Goal: Transaction & Acquisition: Purchase product/service

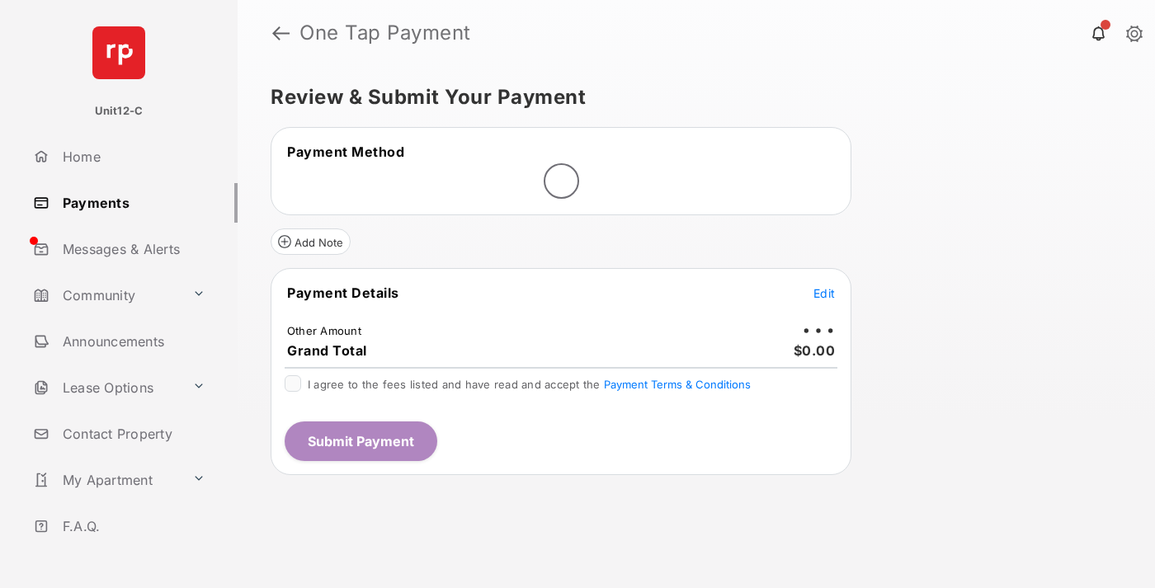
click at [824, 293] on span "Edit" at bounding box center [823, 293] width 21 height 14
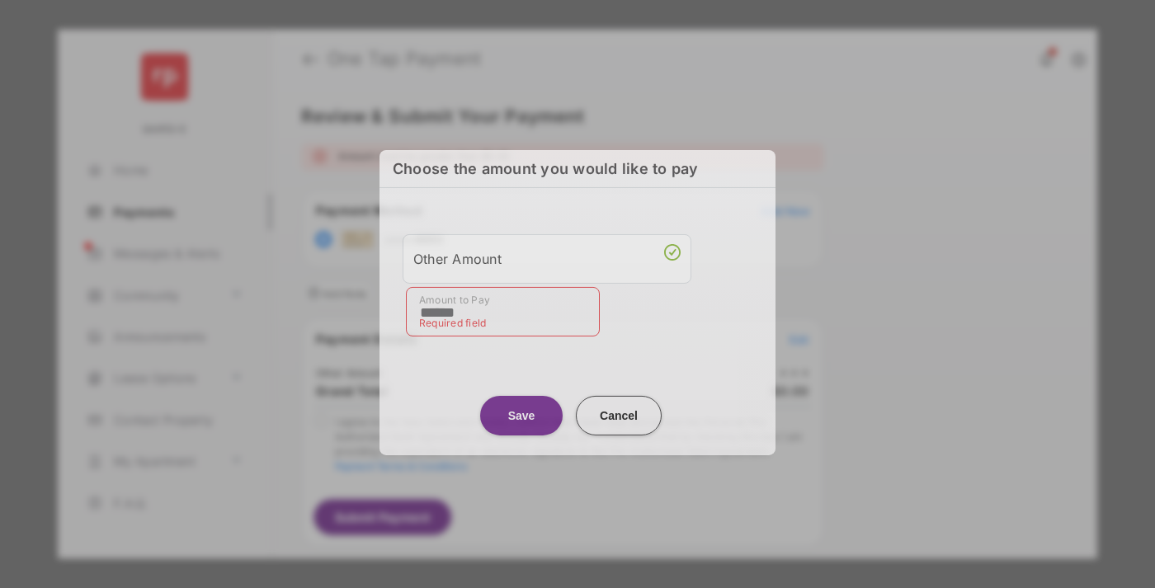
type input "******"
click at [521, 407] on button "Save" at bounding box center [521, 415] width 82 height 40
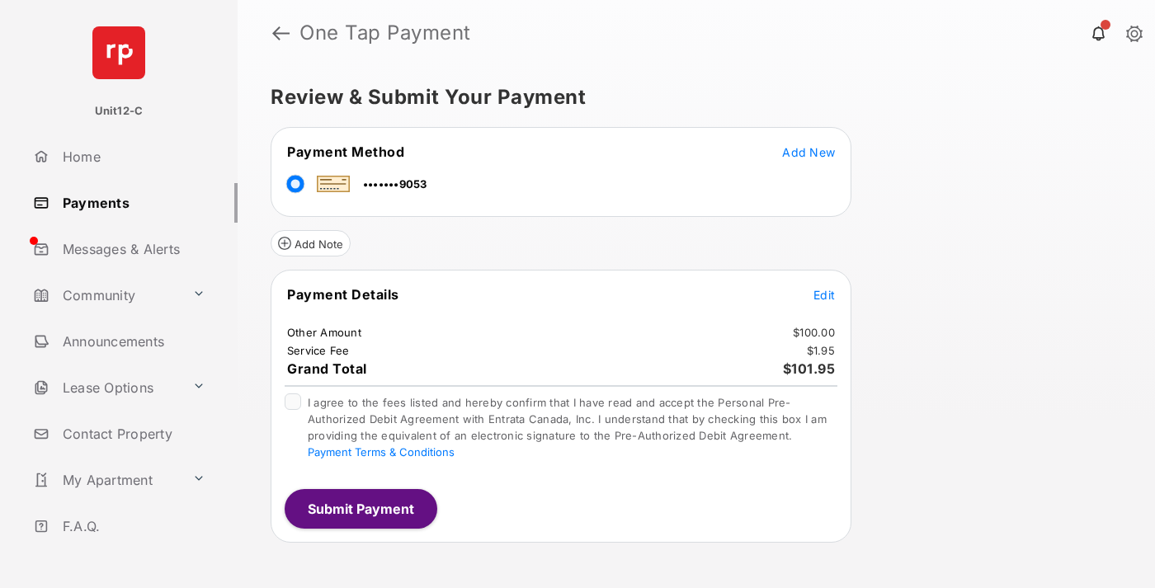
click at [824, 294] on span "Edit" at bounding box center [823, 295] width 21 height 14
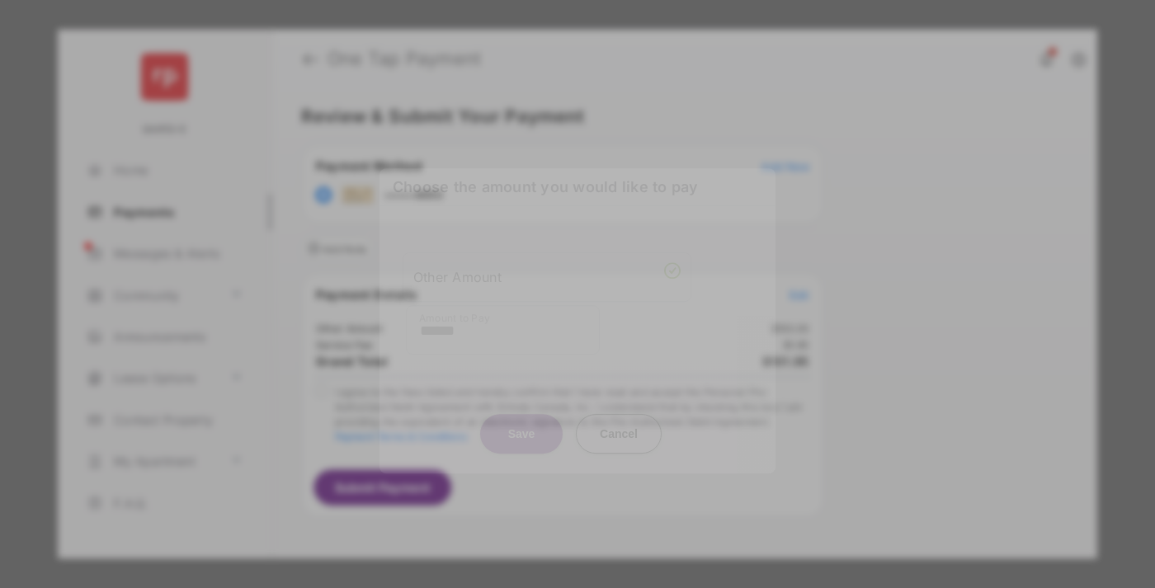
click at [521, 430] on button "Save" at bounding box center [521, 434] width 82 height 40
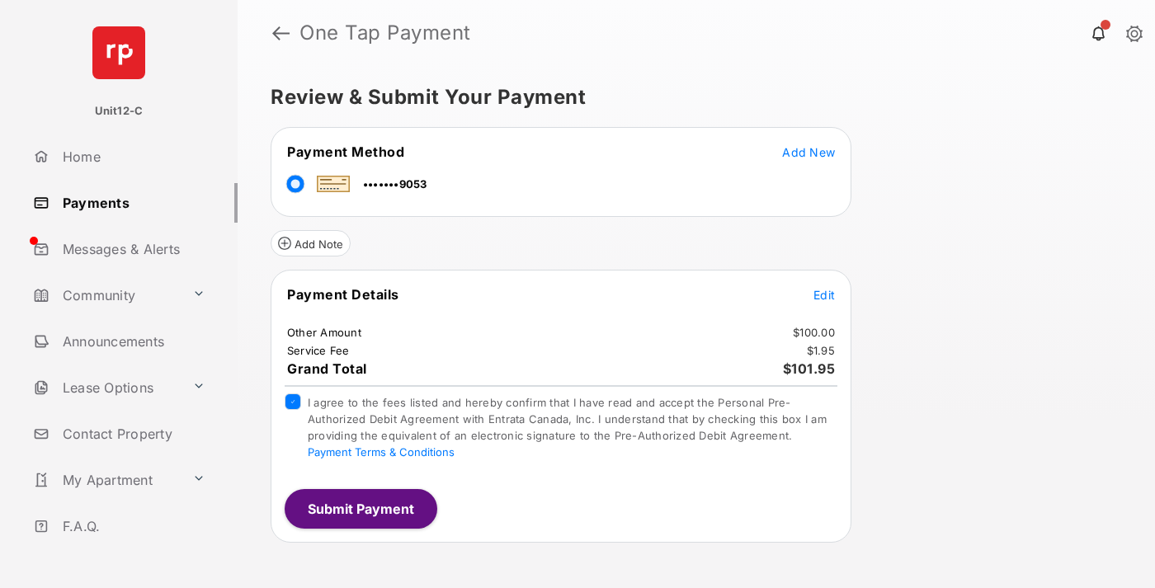
click at [360, 508] on button "Submit Payment" at bounding box center [361, 509] width 153 height 40
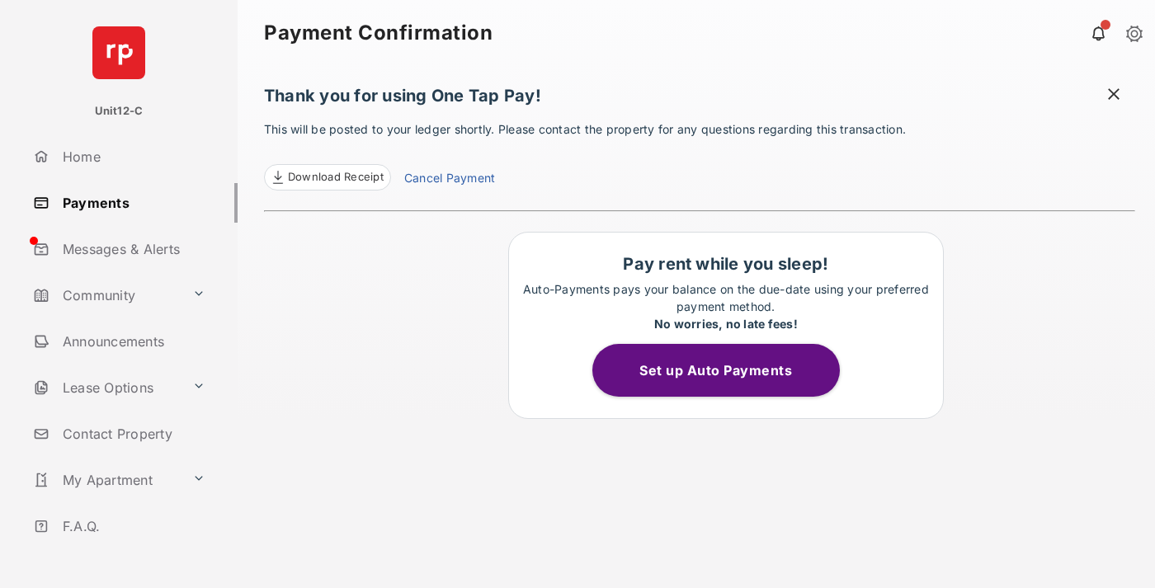
click at [1114, 96] on span at bounding box center [1113, 96] width 16 height 21
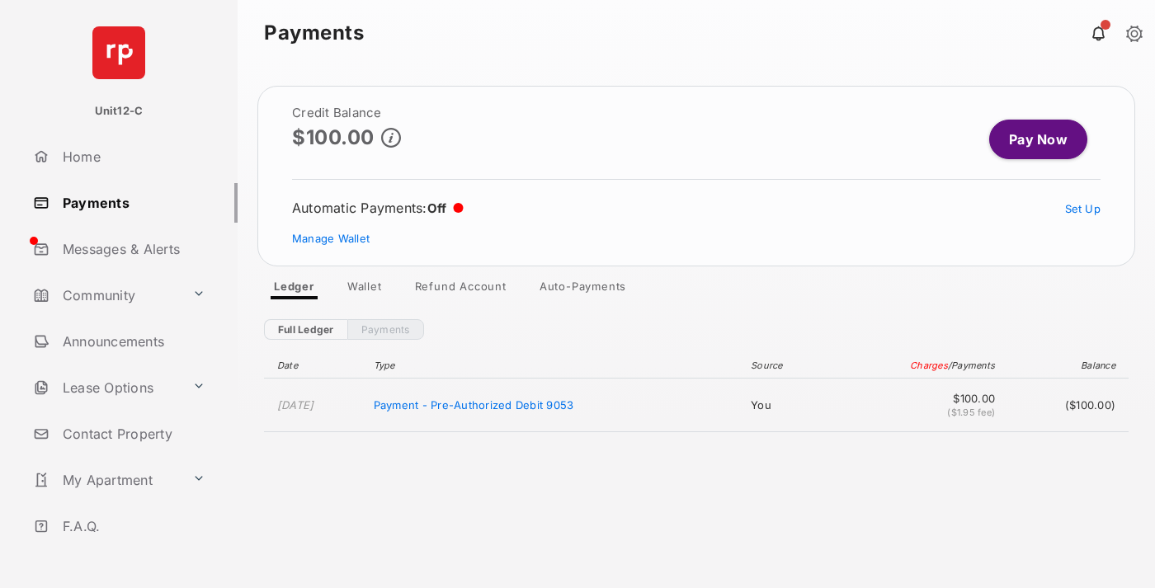
click at [331, 238] on link "Manage Wallet" at bounding box center [331, 238] width 78 height 13
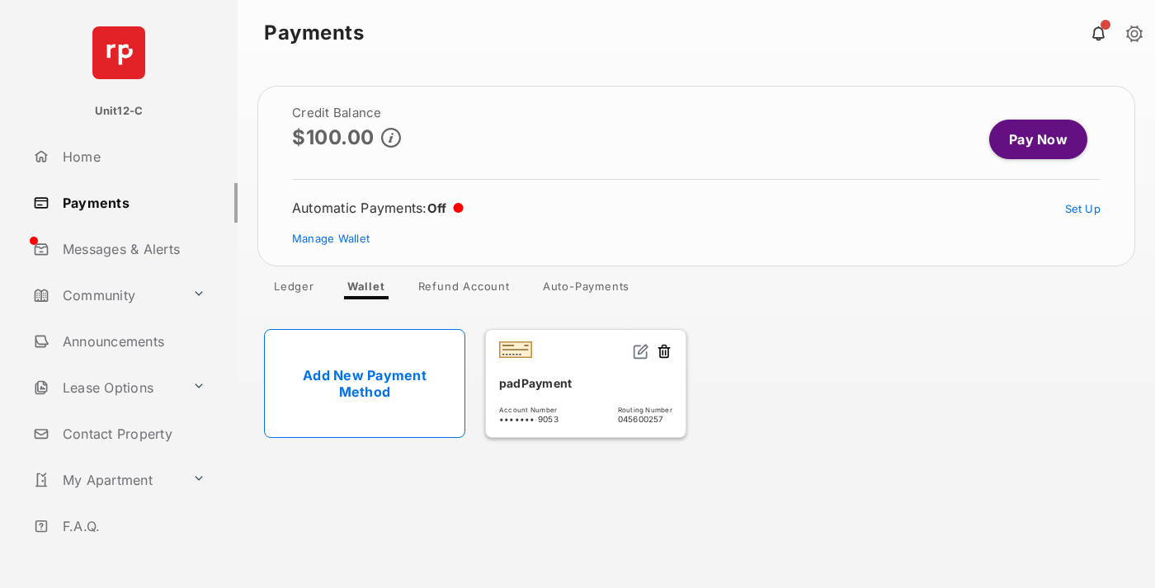
click at [664, 352] on button at bounding box center [664, 352] width 16 height 19
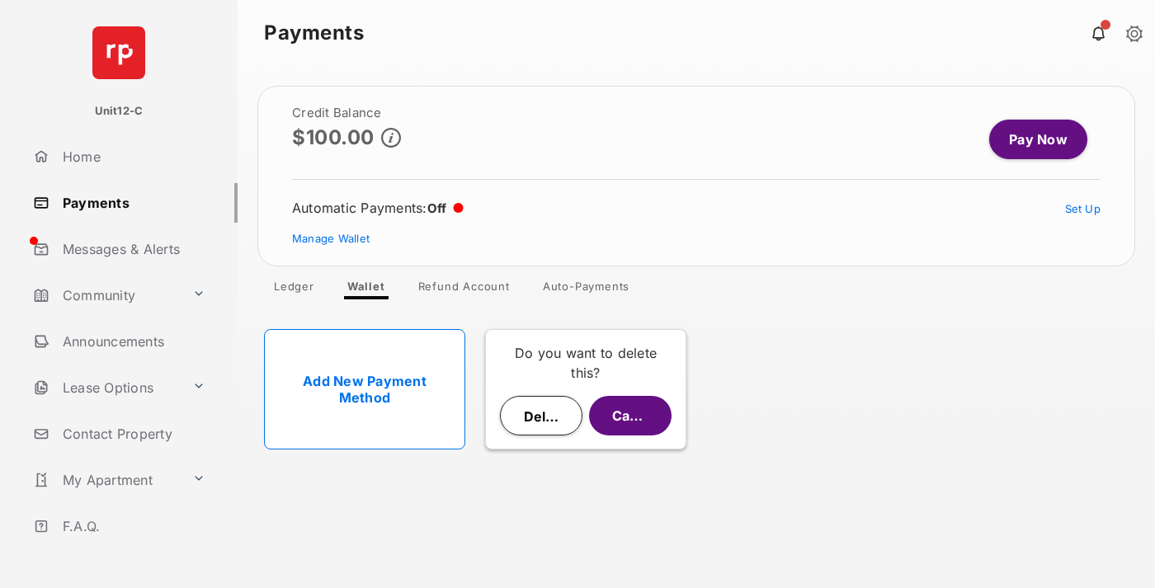
click at [541, 416] on button "Delete" at bounding box center [541, 416] width 82 height 40
